Goal: Task Accomplishment & Management: Use online tool/utility

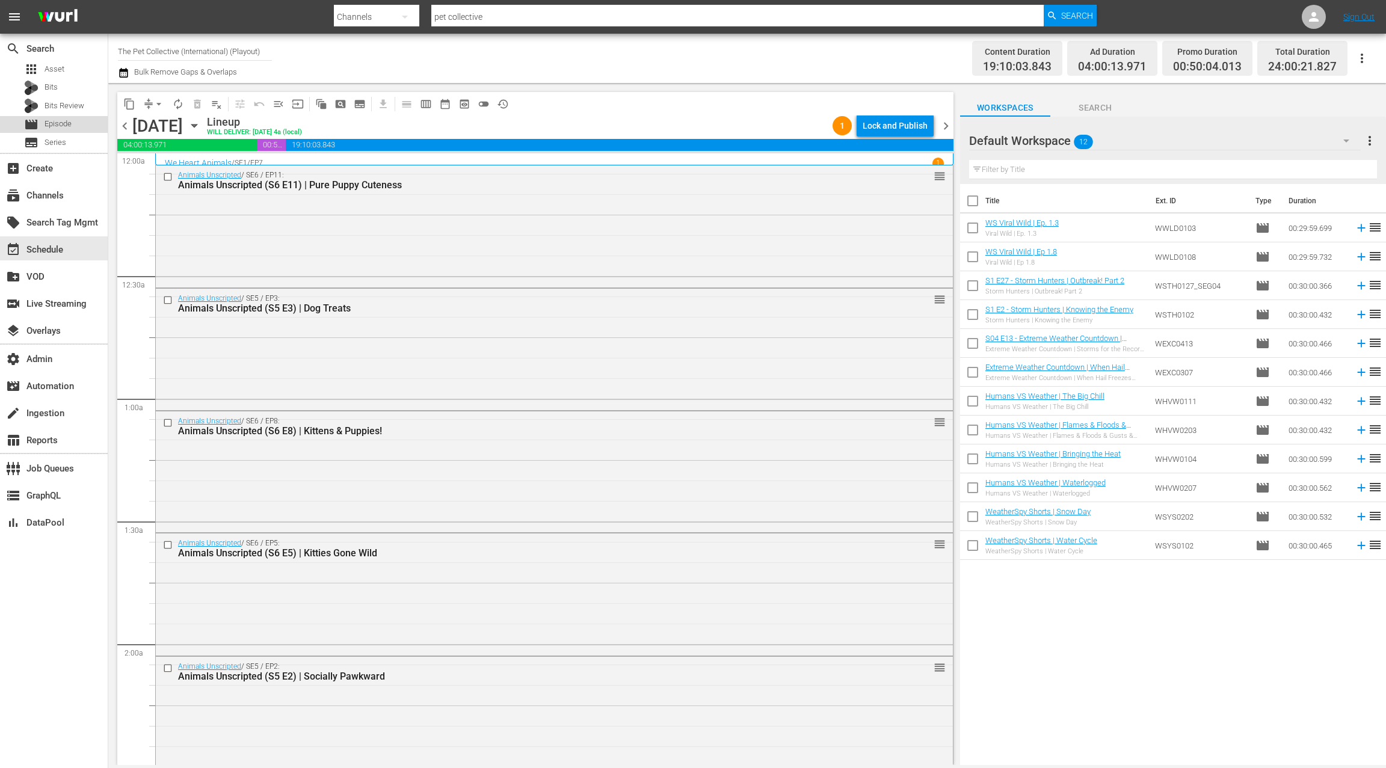
click at [73, 125] on div "movie Episode" at bounding box center [54, 124] width 108 height 17
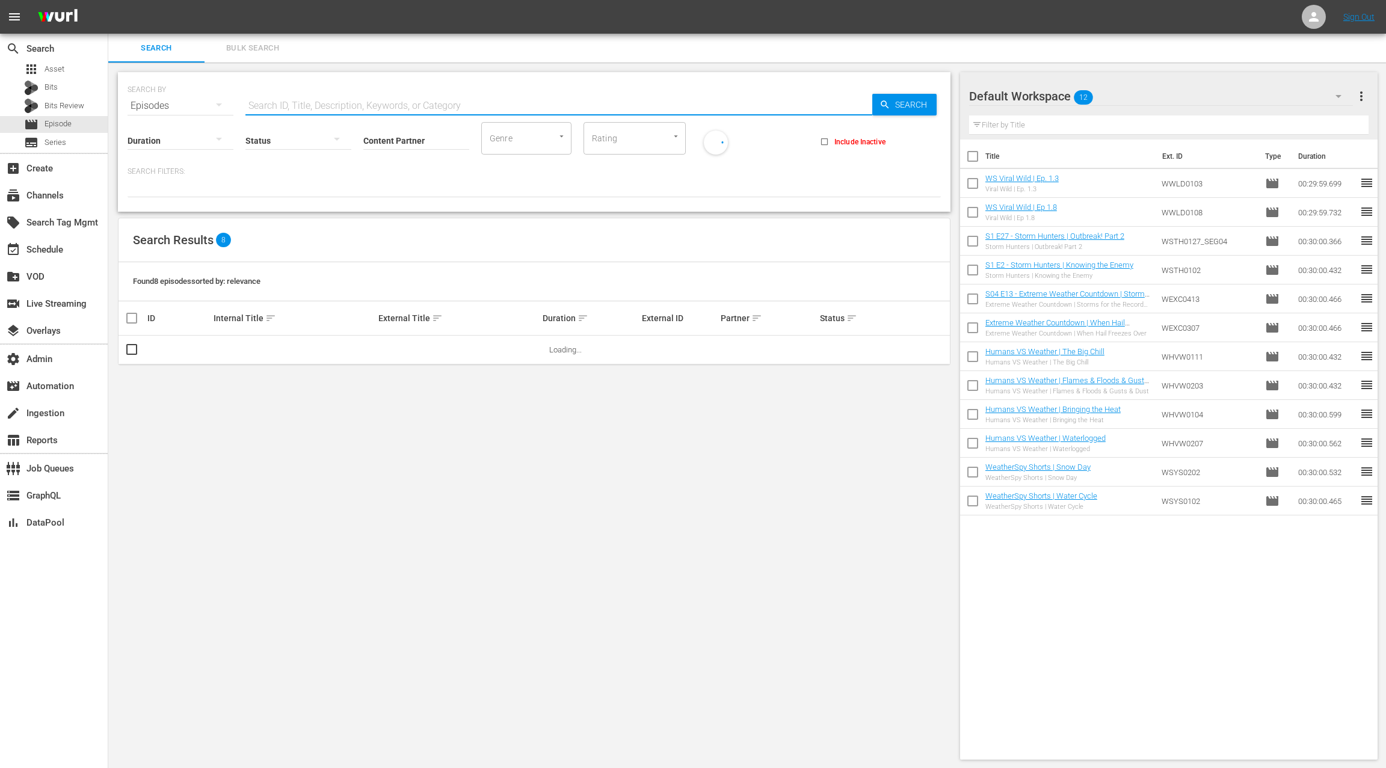
click at [297, 102] on input "text" at bounding box center [558, 105] width 627 height 29
type input "bridezillas"
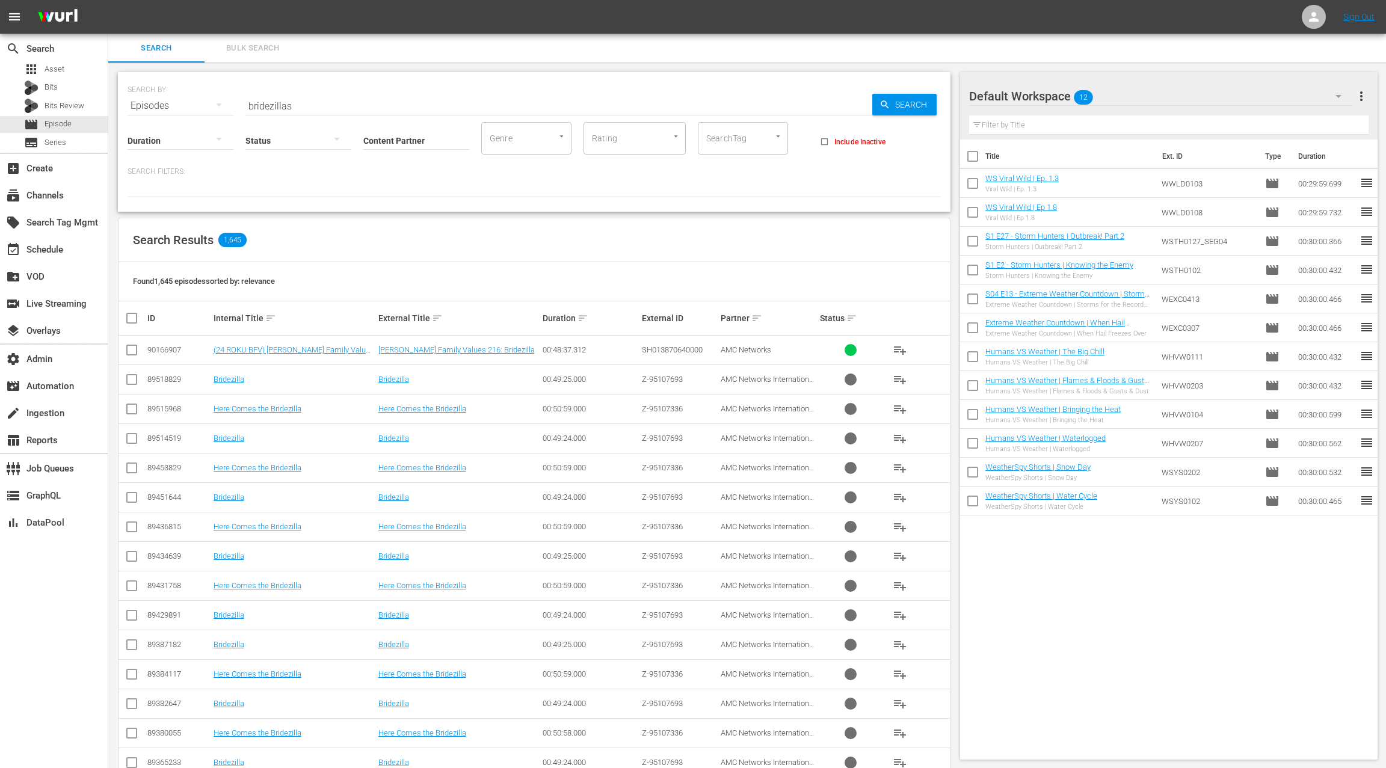
click at [264, 135] on div at bounding box center [298, 140] width 106 height 34
click at [290, 139] on div "Ready to Schedule" at bounding box center [304, 138] width 119 height 19
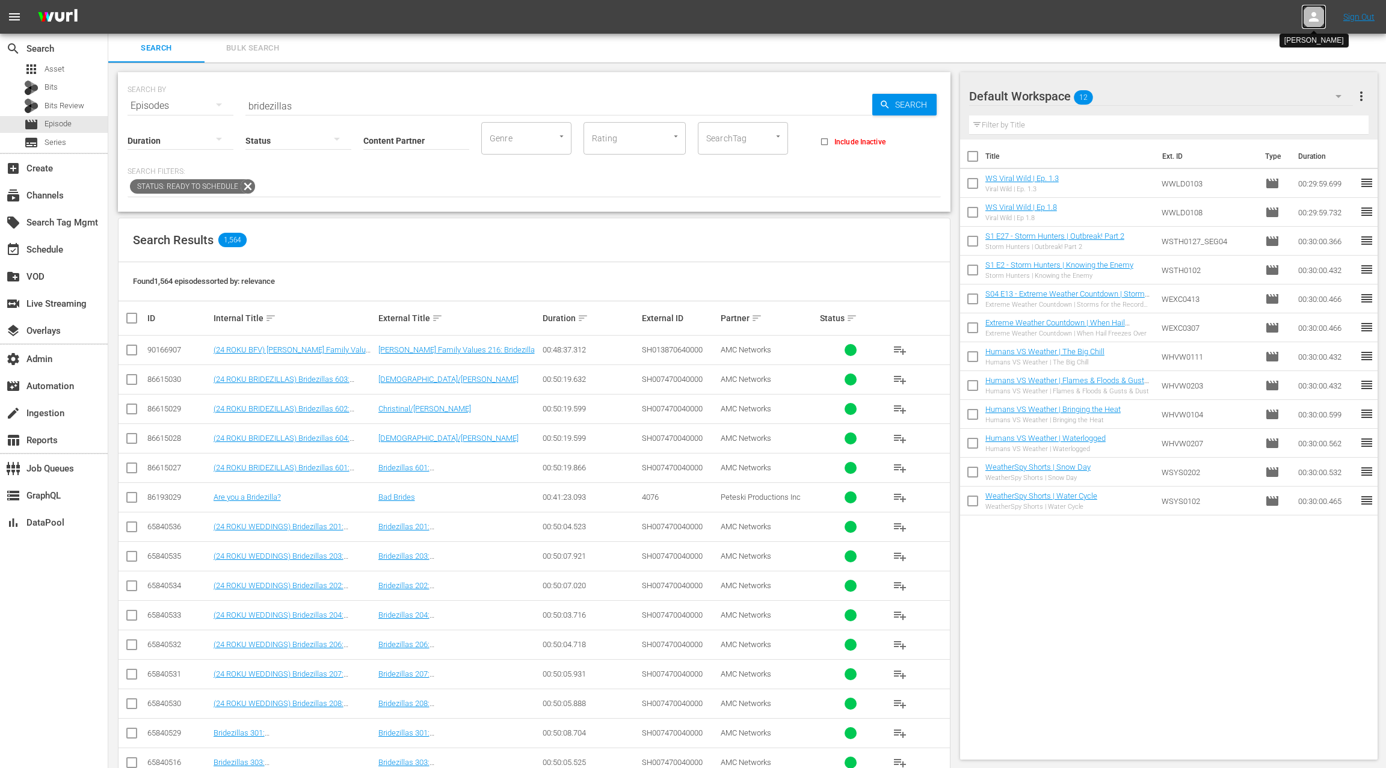
click at [1312, 21] on icon at bounding box center [1314, 17] width 10 height 10
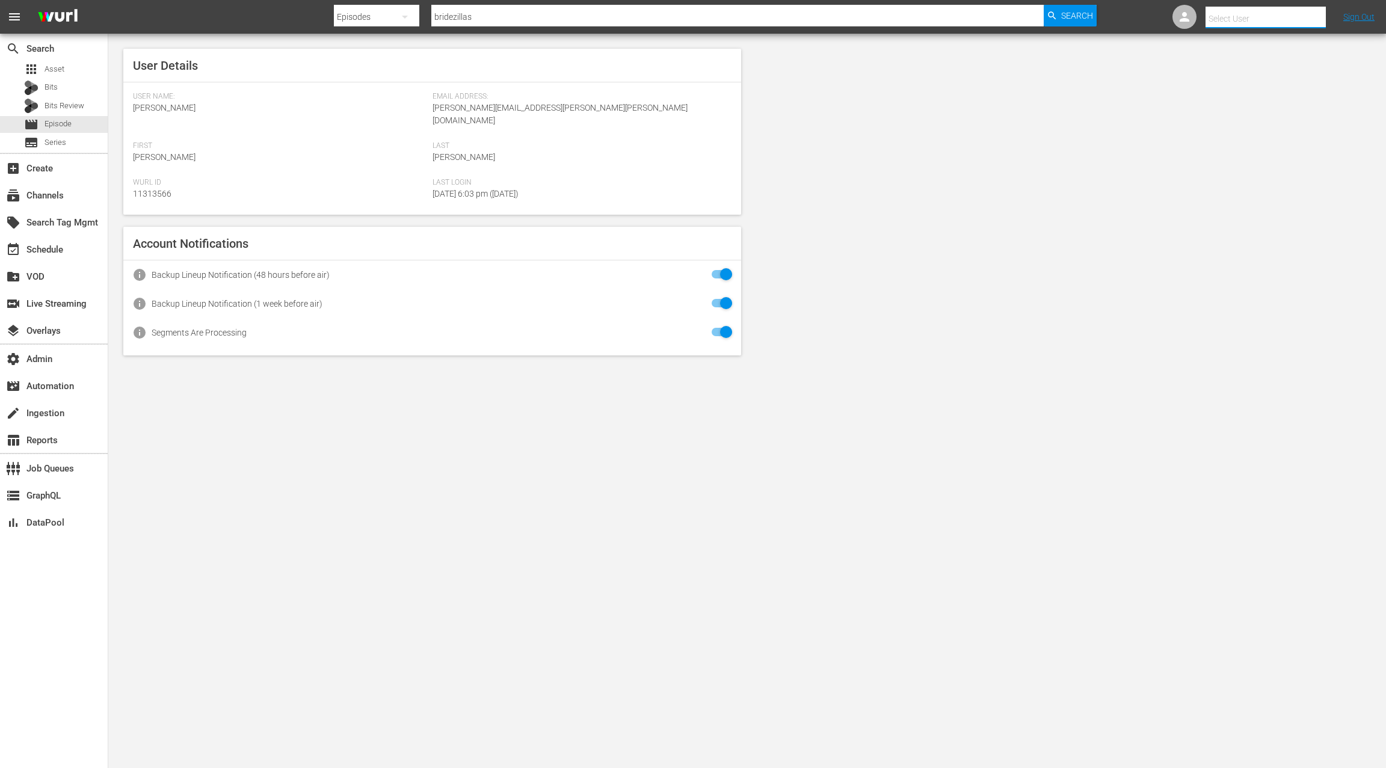
click at [1287, 21] on input "text" at bounding box center [1283, 18] width 154 height 29
type input "b"
click at [76, 126] on div "movie Episode" at bounding box center [54, 124] width 108 height 17
